Goal: Transaction & Acquisition: Book appointment/travel/reservation

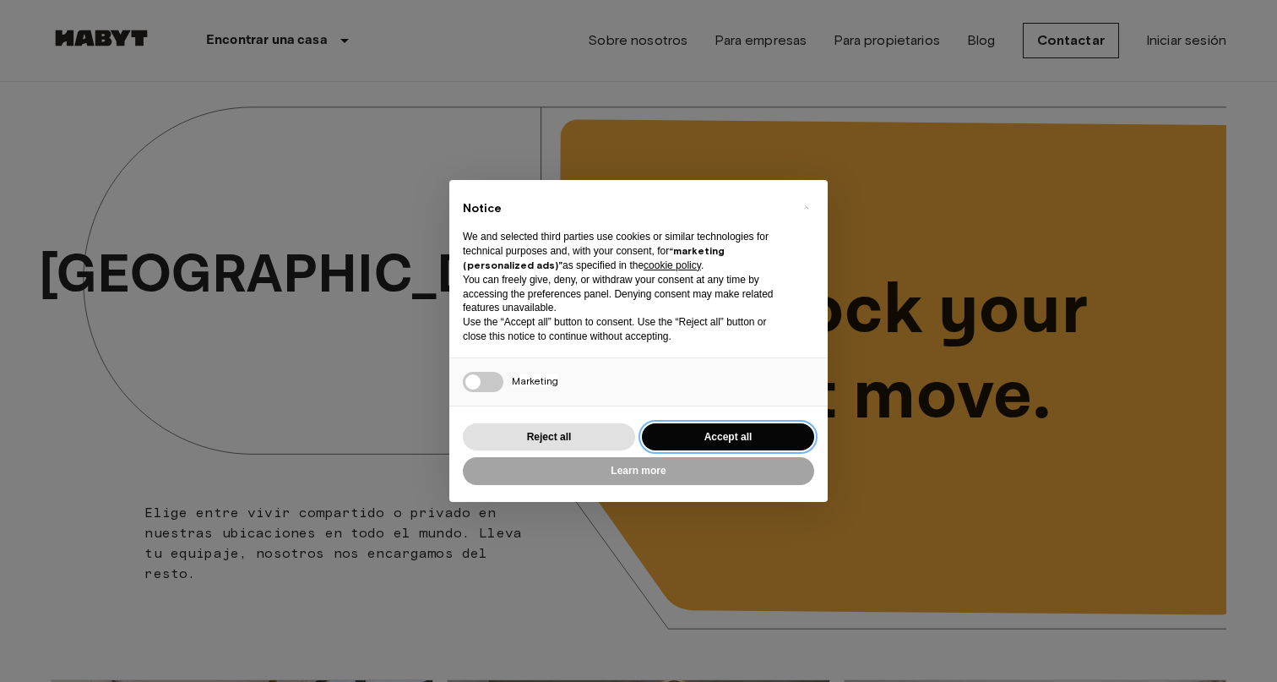
click at [709, 442] on button "Accept all" at bounding box center [728, 437] width 172 height 28
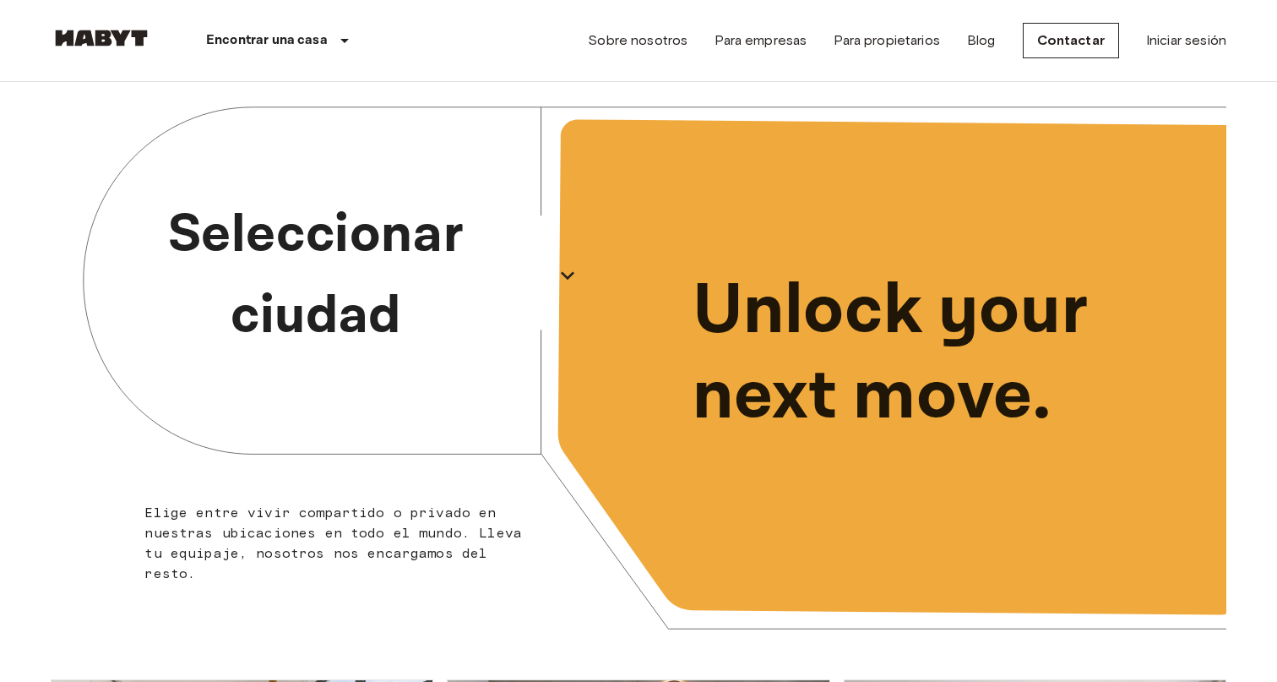
click at [516, 263] on p "Seleccionar ciudad" at bounding box center [315, 275] width 463 height 162
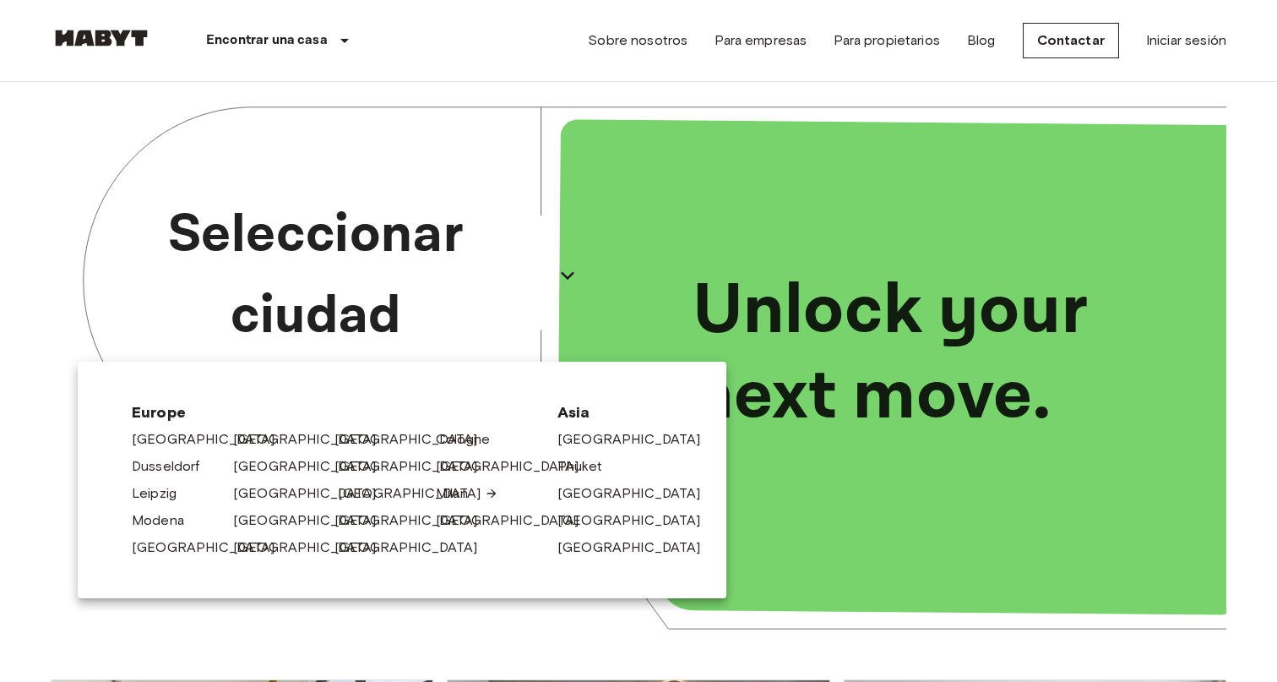
click at [352, 488] on link "[GEOGRAPHIC_DATA]" at bounding box center [418, 493] width 160 height 20
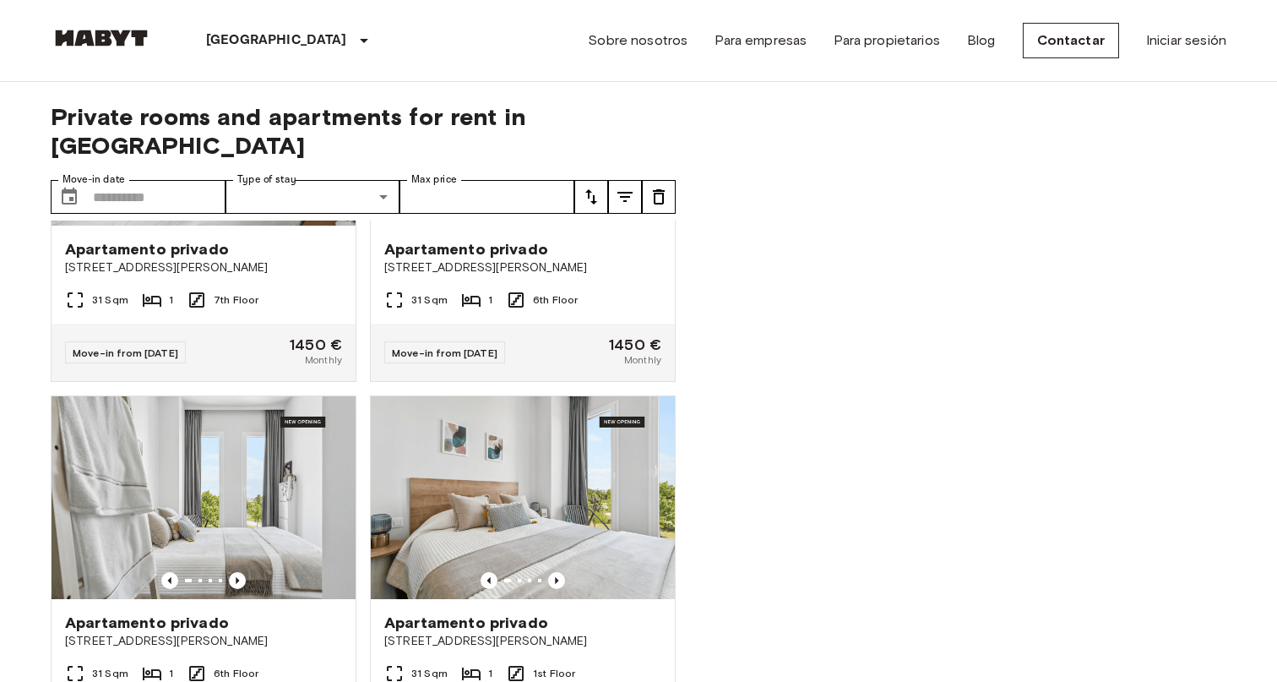
scroll to position [373, 0]
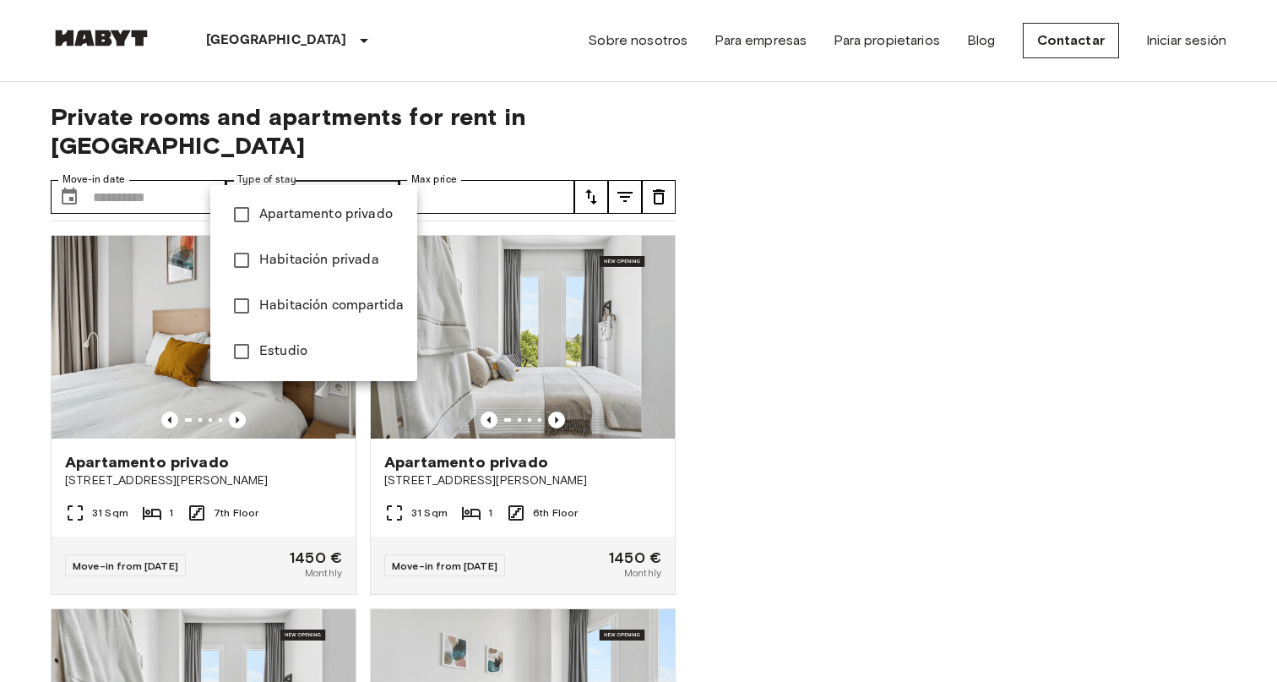
click at [340, 218] on span "Apartamento privado" at bounding box center [331, 214] width 144 height 20
type input "**********"
click at [96, 175] on div at bounding box center [638, 341] width 1277 height 682
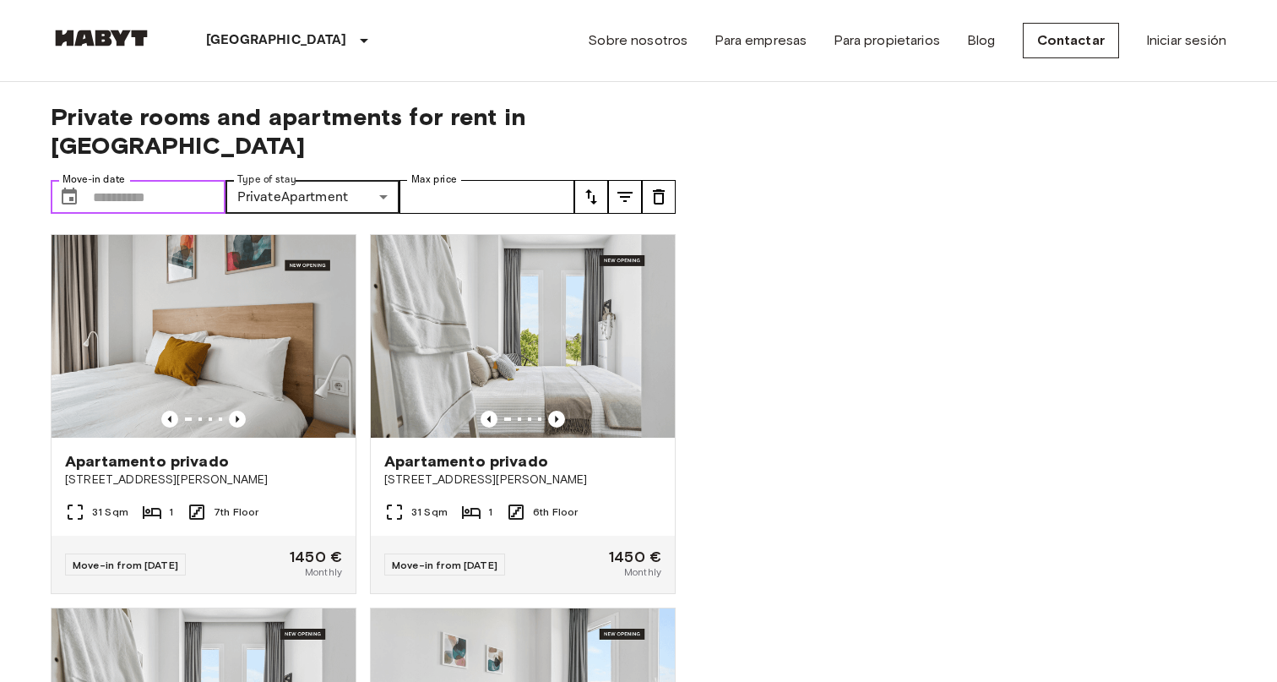
click at [99, 180] on input "Move-in date" at bounding box center [159, 197] width 133 height 34
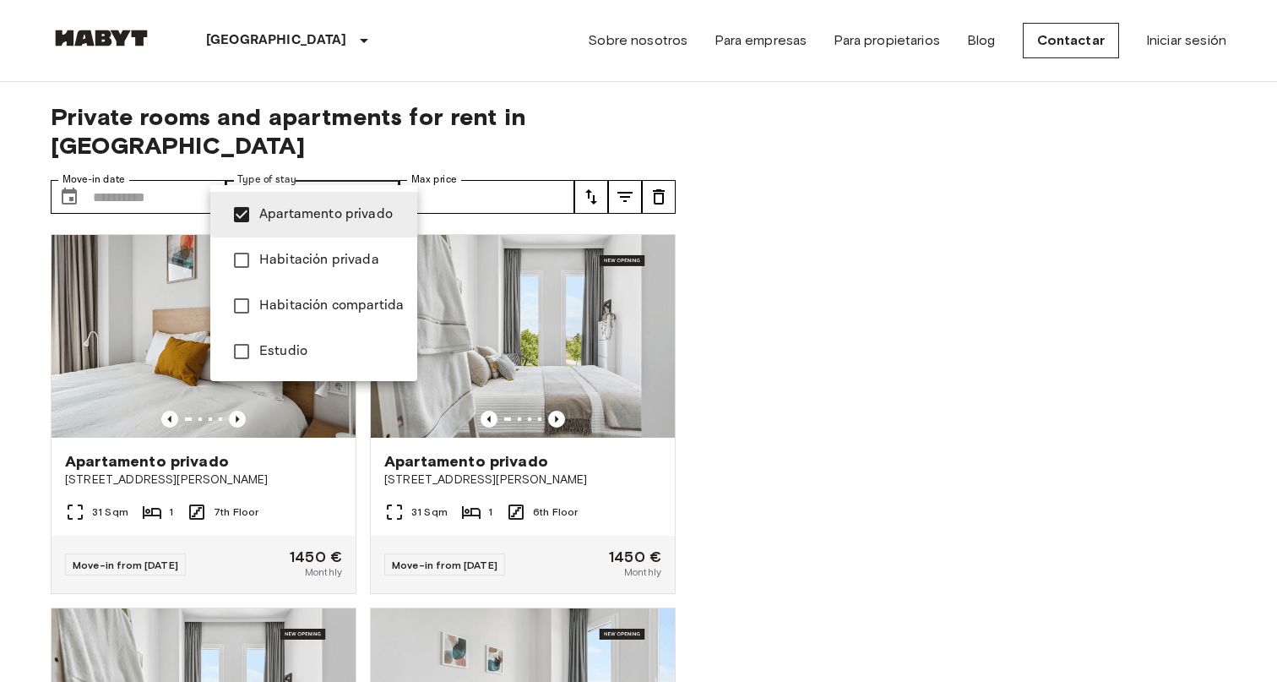
click at [307, 226] on li "Apartamento privado" at bounding box center [313, 215] width 207 height 46
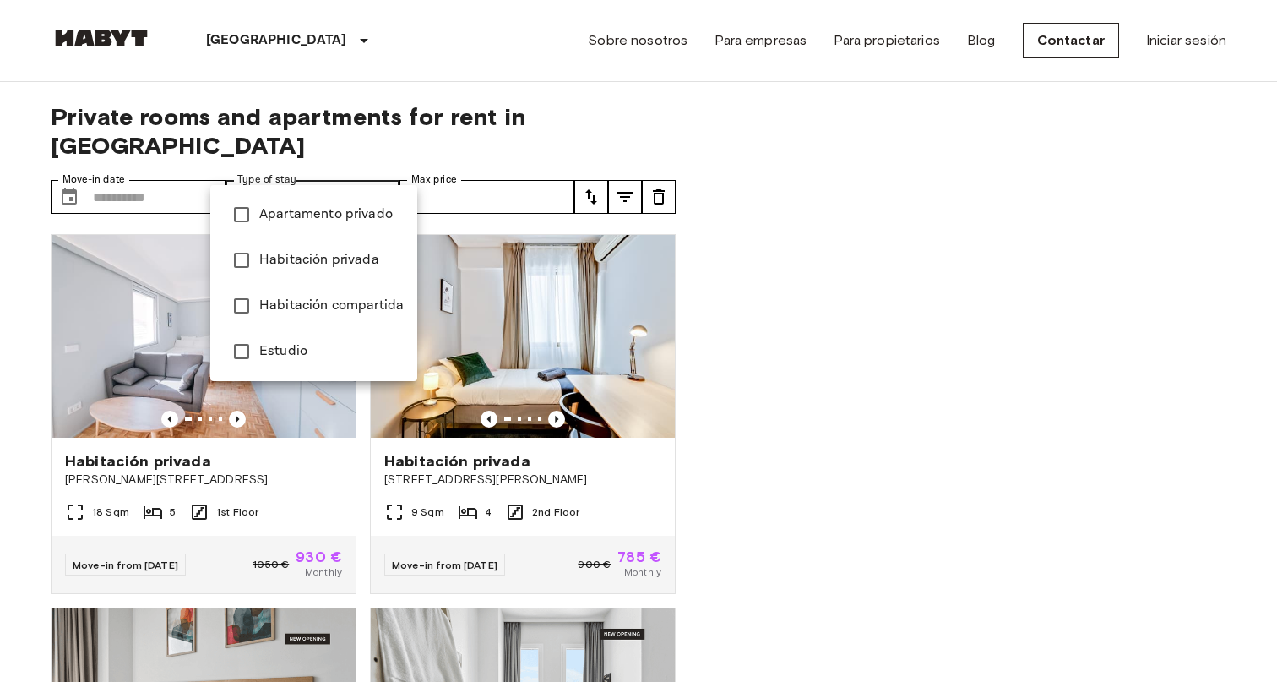
click at [306, 268] on span "Habitación privada" at bounding box center [331, 260] width 144 height 20
type input "**********"
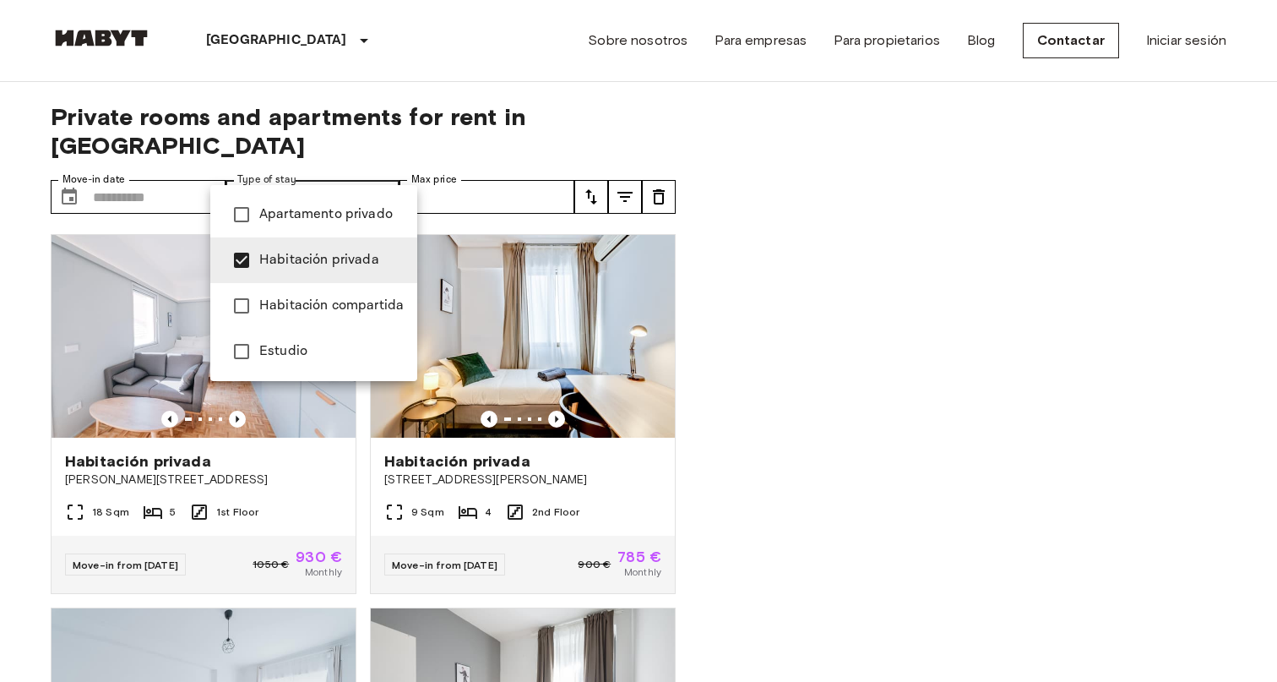
click at [171, 162] on div at bounding box center [638, 341] width 1277 height 682
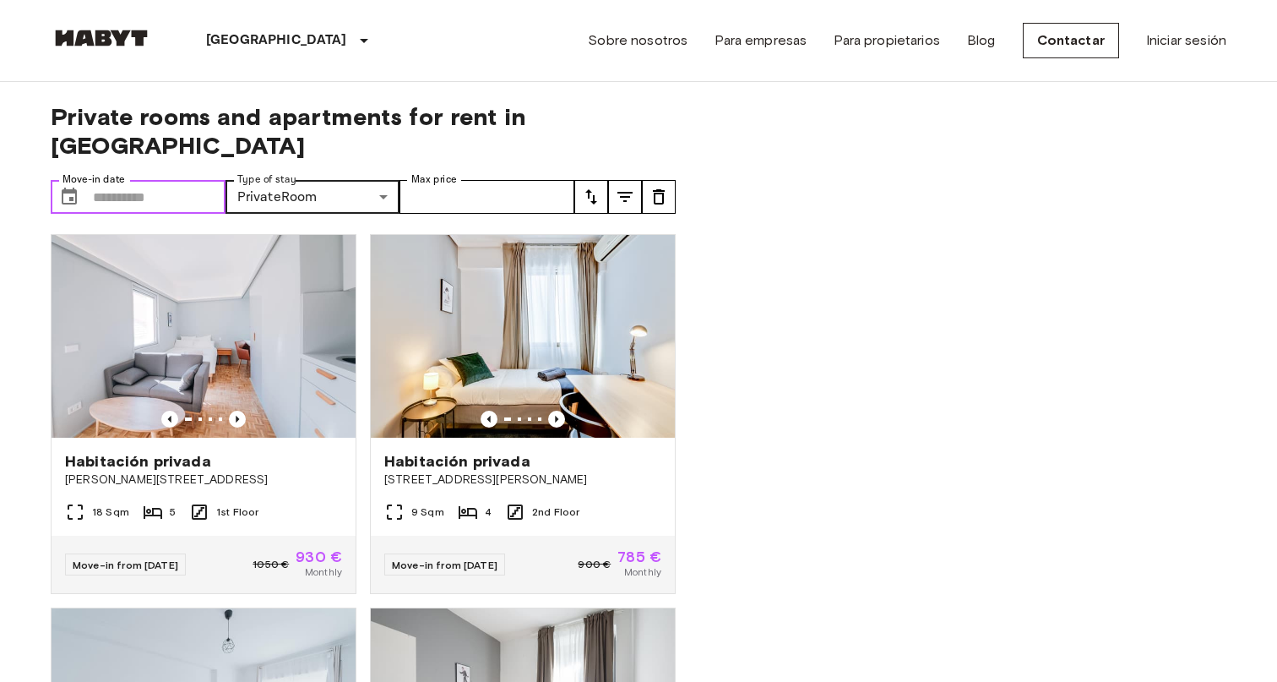
click at [108, 180] on input "Move-in date" at bounding box center [159, 197] width 133 height 34
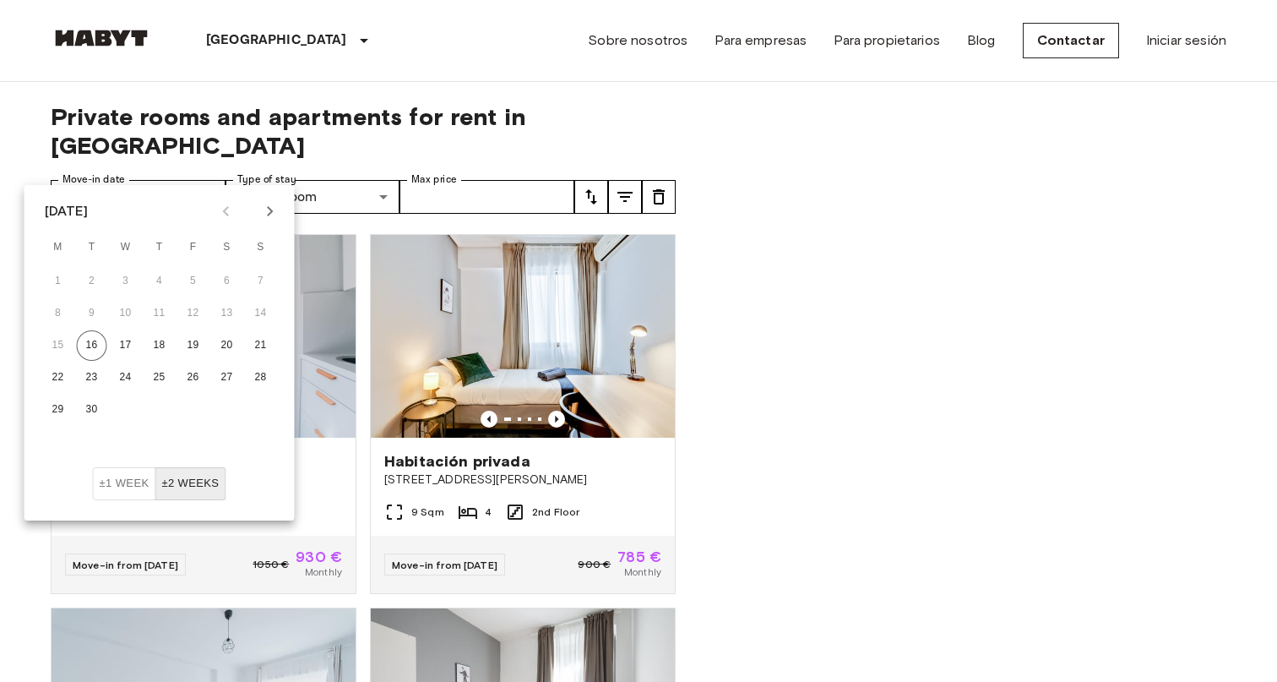
click at [269, 209] on icon "Next month" at bounding box center [270, 211] width 6 height 10
click at [131, 280] on button "1" at bounding box center [126, 281] width 30 height 30
type input "**********"
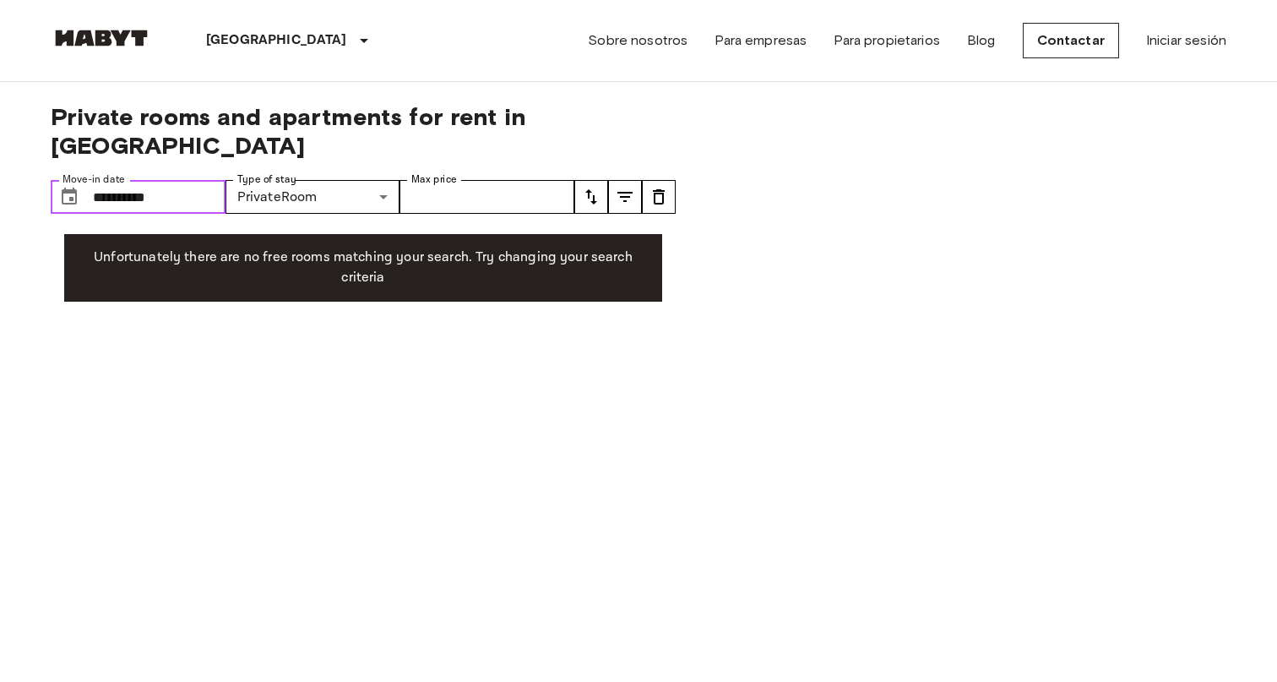
drag, startPoint x: 178, startPoint y: 171, endPoint x: 24, endPoint y: 173, distance: 154.6
click at [158, 133] on div "**********" at bounding box center [363, 382] width 625 height 601
click at [111, 180] on input "Move-in date" at bounding box center [159, 197] width 133 height 34
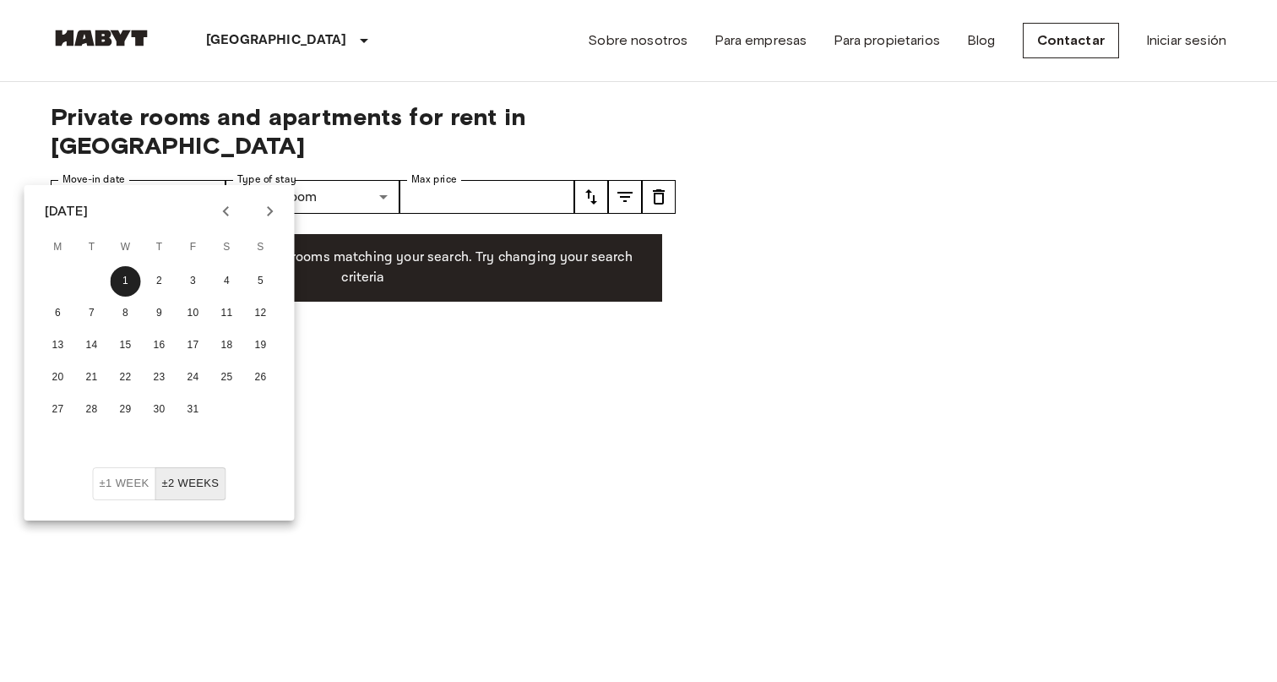
click at [221, 207] on icon "Previous month" at bounding box center [226, 211] width 20 height 20
click at [120, 346] on button "17" at bounding box center [126, 345] width 30 height 30
type input "**********"
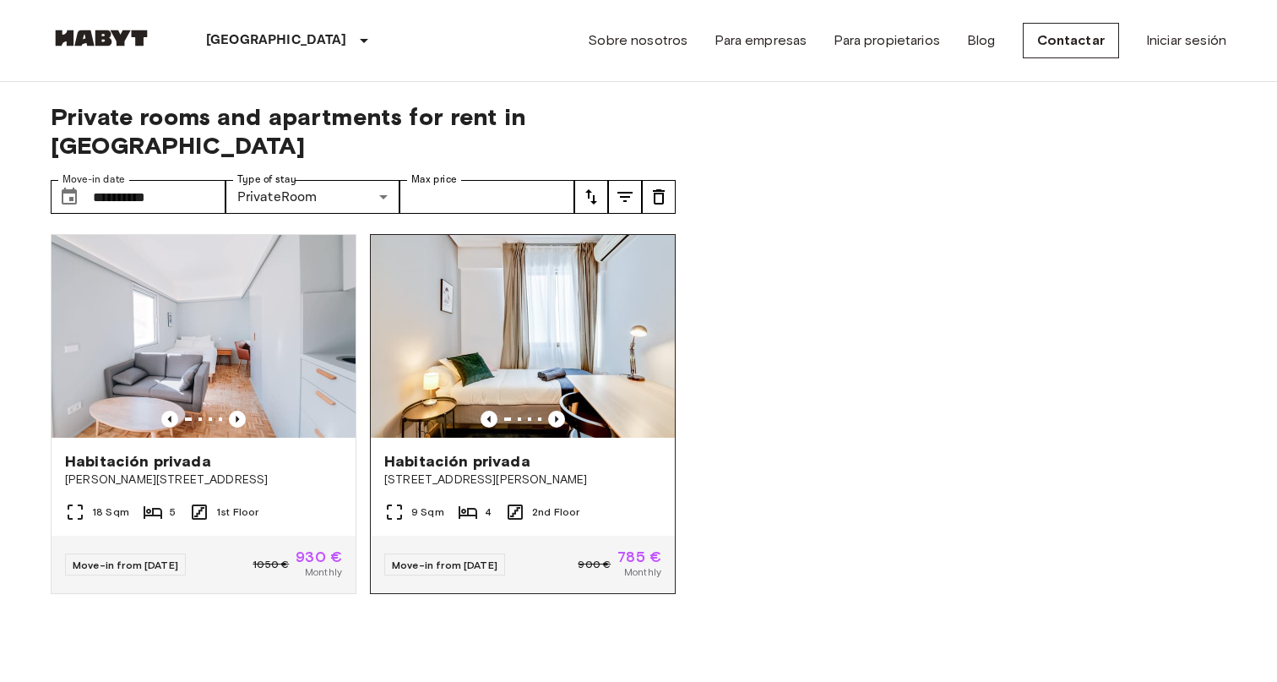
click at [484, 451] on span "Habitación privada" at bounding box center [457, 461] width 146 height 20
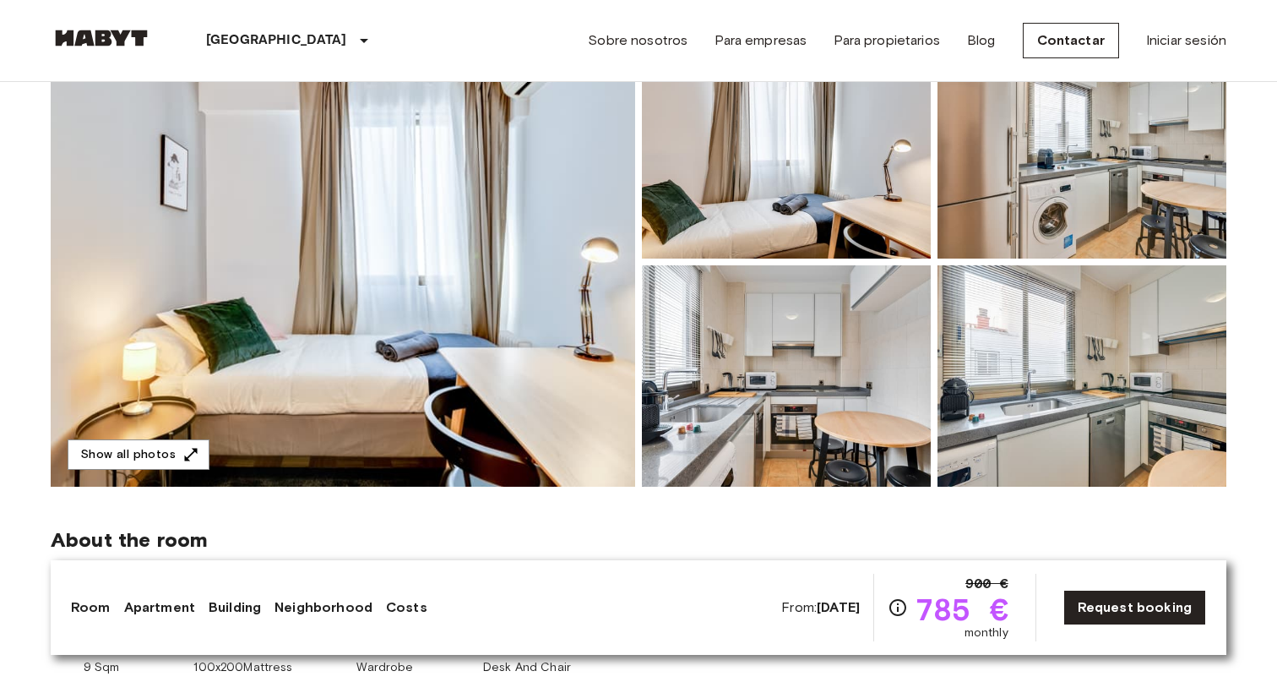
scroll to position [189, 0]
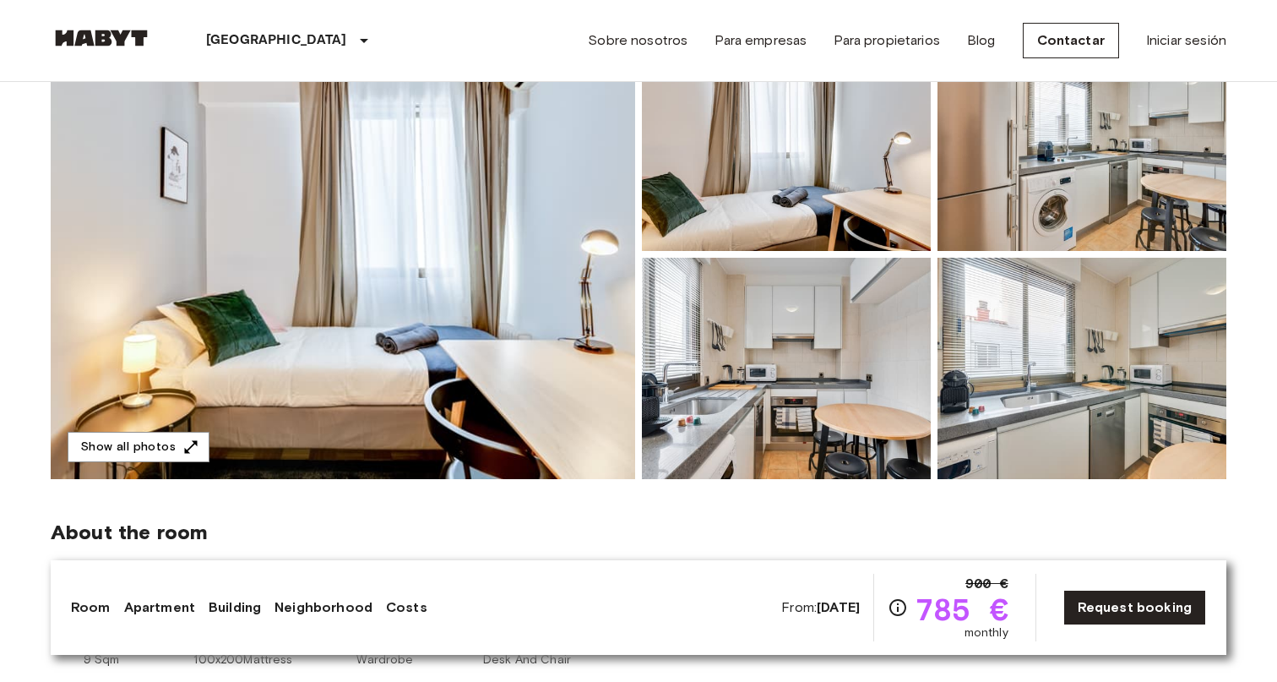
click at [321, 362] on img at bounding box center [343, 254] width 585 height 449
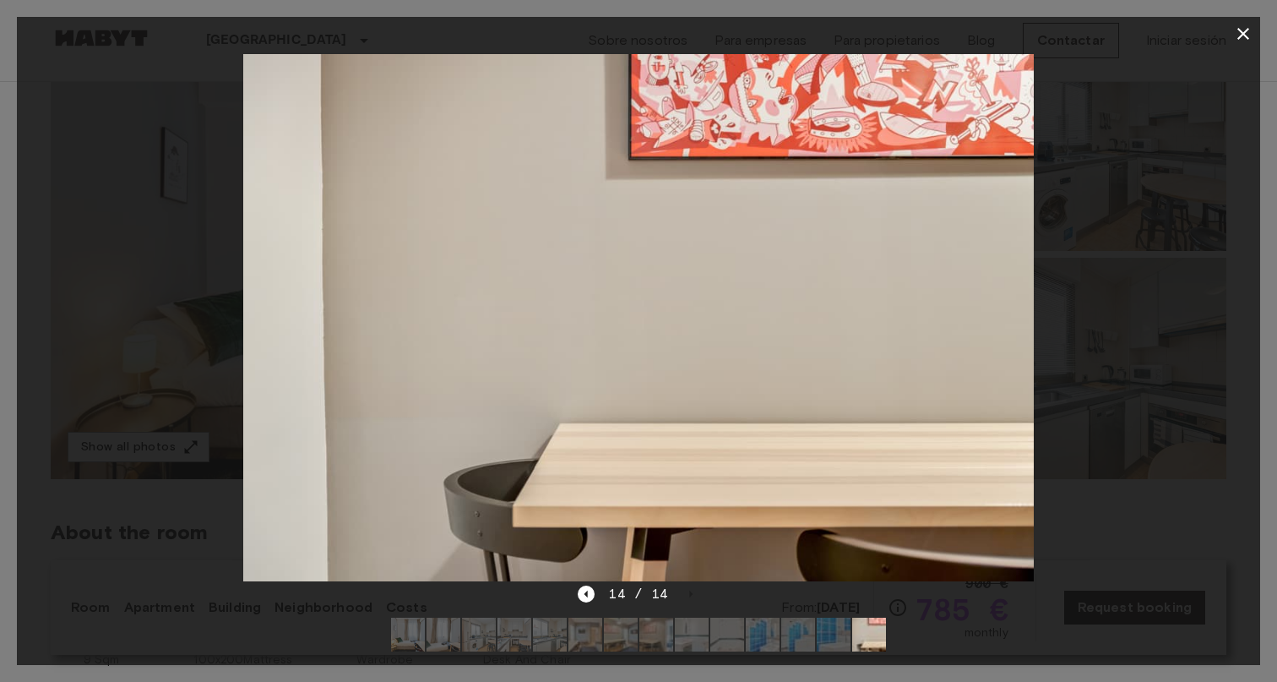
click at [1238, 41] on icon "button" at bounding box center [1243, 34] width 20 height 20
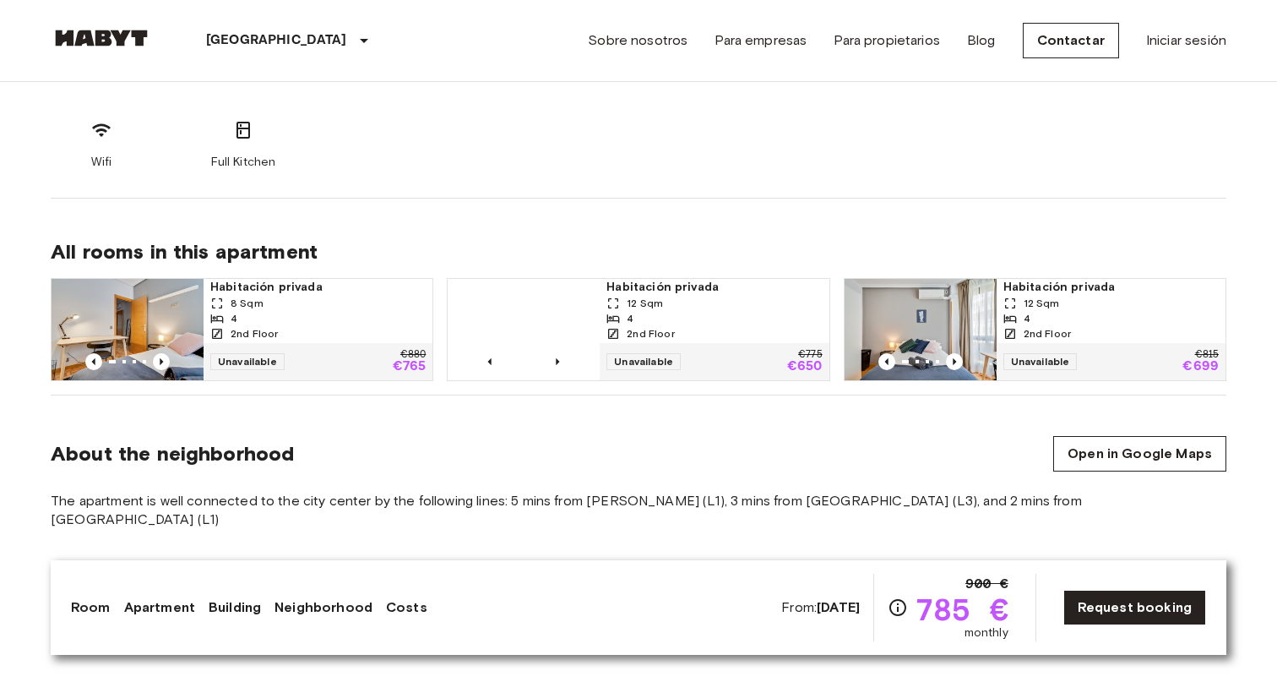
scroll to position [1014, 0]
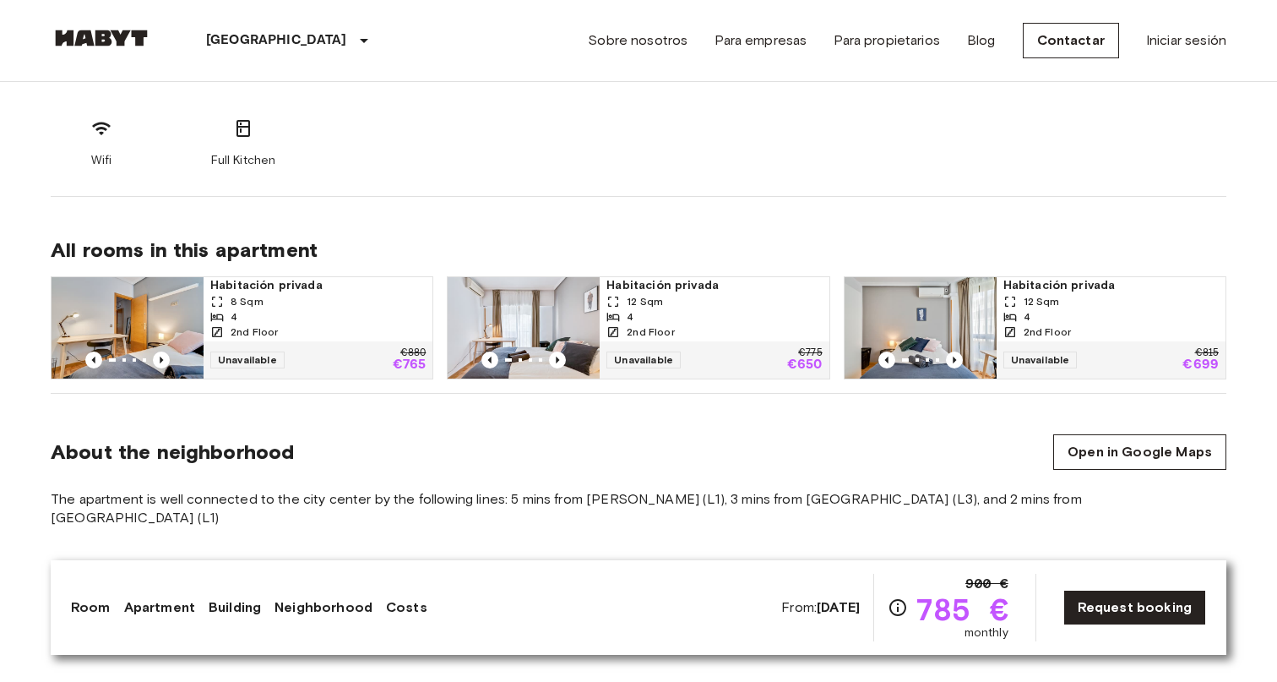
click at [726, 294] on div "12 Sqm" at bounding box center [713, 301] width 215 height 15
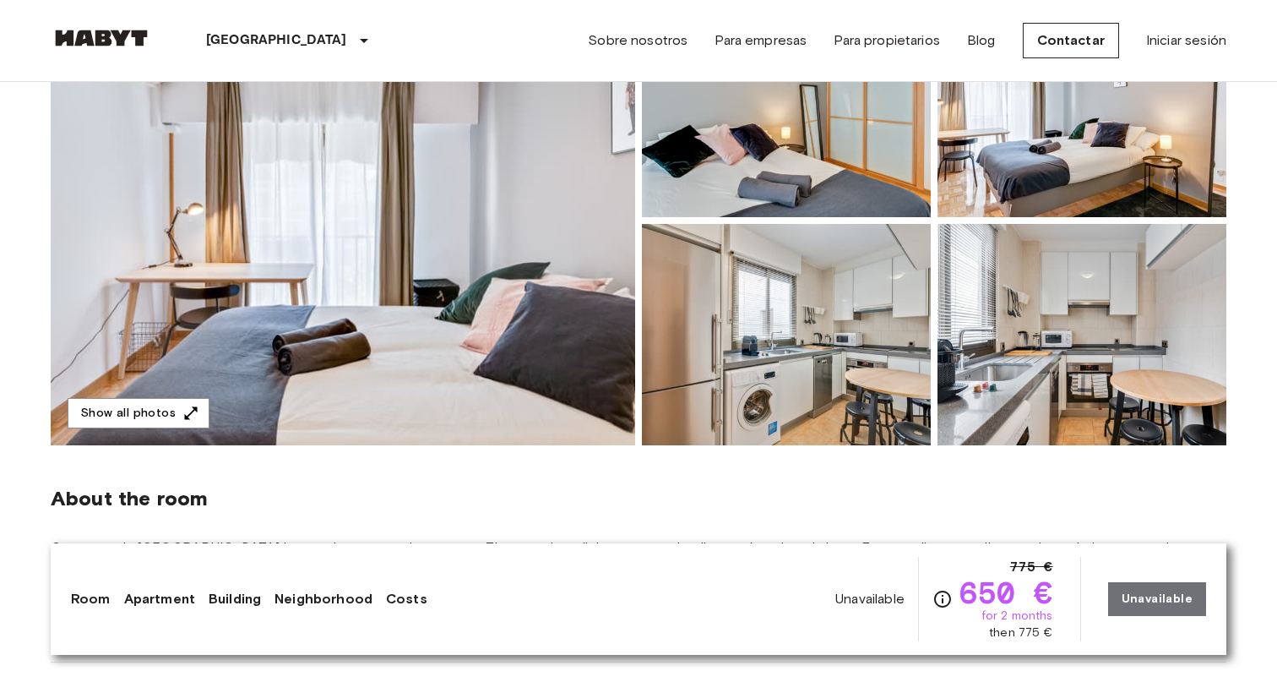
scroll to position [249, 0]
